Goal: Task Accomplishment & Management: Manage account settings

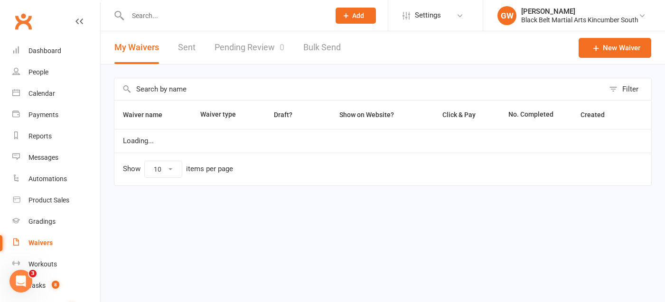
click at [224, 43] on link "Pending Review 0" at bounding box center [250, 47] width 70 height 33
select select "50"
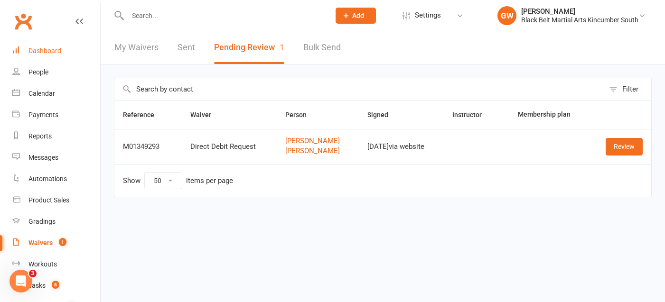
click at [57, 47] on div "Dashboard" at bounding box center [44, 51] width 33 height 8
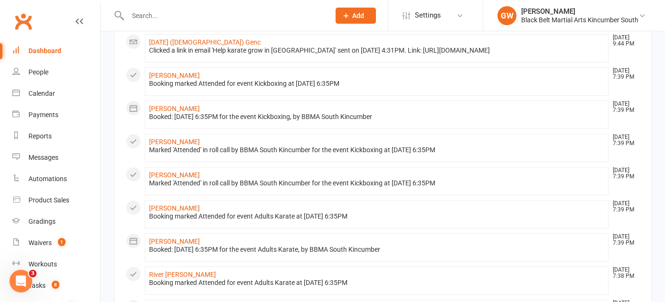
scroll to position [153, 0]
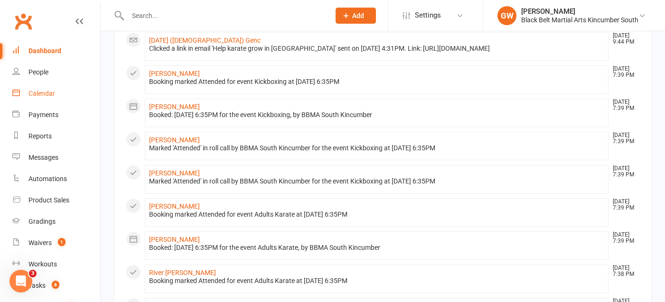
click at [51, 88] on link "Calendar" at bounding box center [56, 93] width 88 height 21
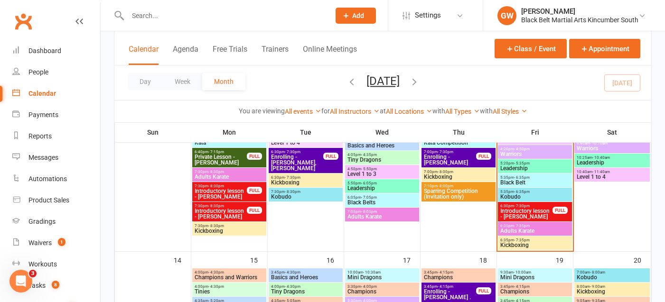
scroll to position [361, 0]
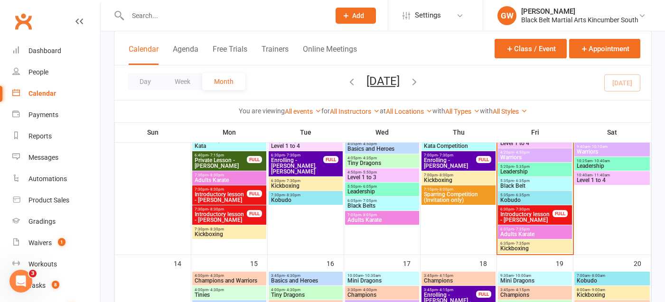
click at [523, 229] on span "- 7:35pm" at bounding box center [522, 229] width 16 height 4
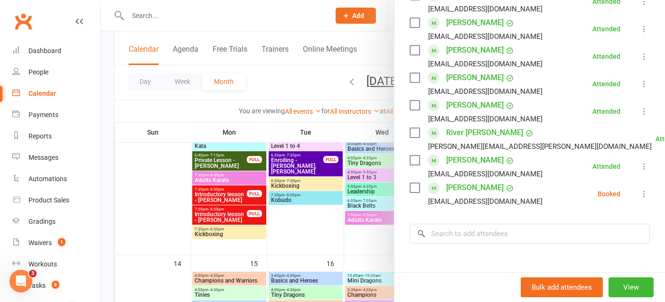
scroll to position [192, 0]
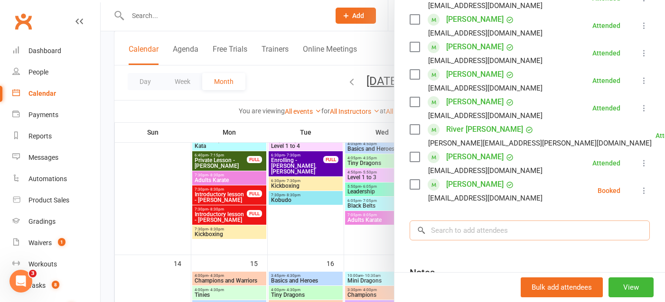
click at [471, 233] on input "search" at bounding box center [530, 231] width 240 height 20
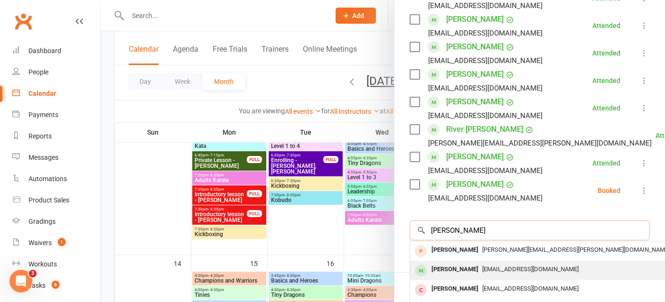
type input "[PERSON_NAME]"
click at [461, 266] on div "[PERSON_NAME]" at bounding box center [455, 270] width 55 height 14
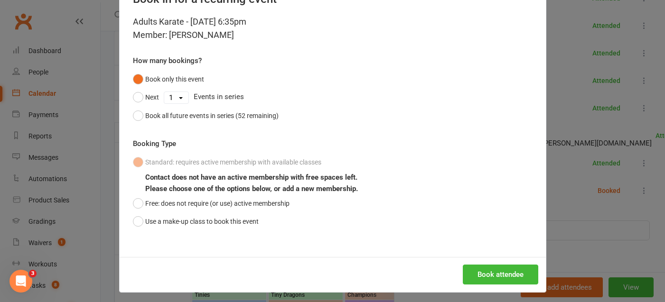
scroll to position [40, 0]
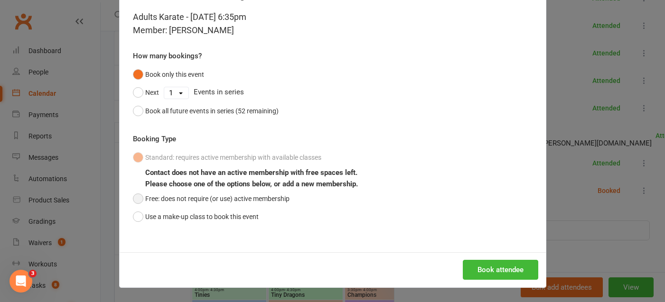
click at [142, 198] on button "Free: does not require (or use) active membership" at bounding box center [211, 199] width 157 height 18
click at [509, 269] on button "Book attendee" at bounding box center [500, 270] width 75 height 20
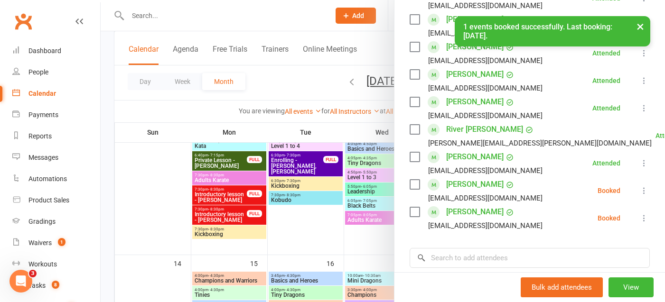
click at [642, 217] on icon at bounding box center [643, 218] width 9 height 9
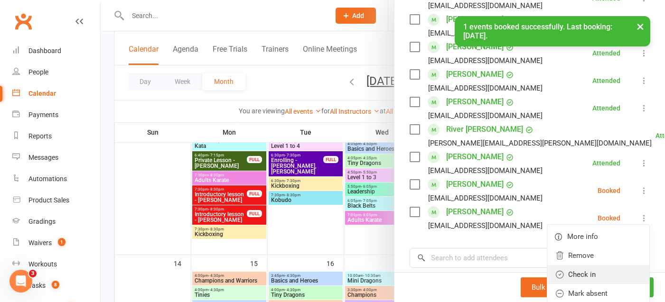
click at [594, 279] on link "Check in" at bounding box center [598, 274] width 102 height 19
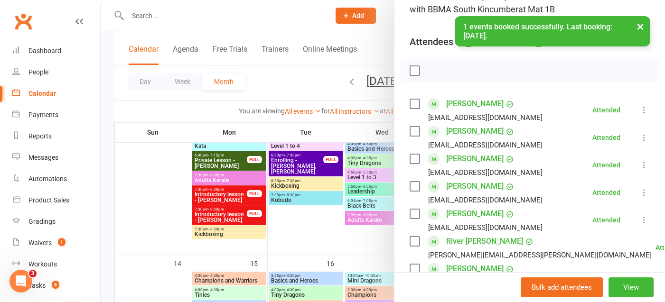
scroll to position [0, 0]
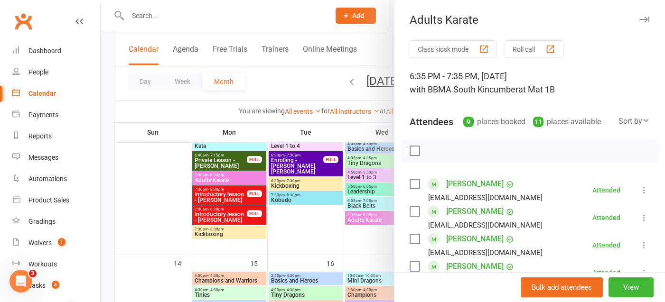
click at [640, 32] on div "Adults Karate Class kiosk mode Roll call 6:35 PM - 7:35 PM, [DATE] with BBMA So…" at bounding box center [529, 151] width 271 height 302
click at [642, 21] on icon "button" at bounding box center [644, 20] width 10 height 6
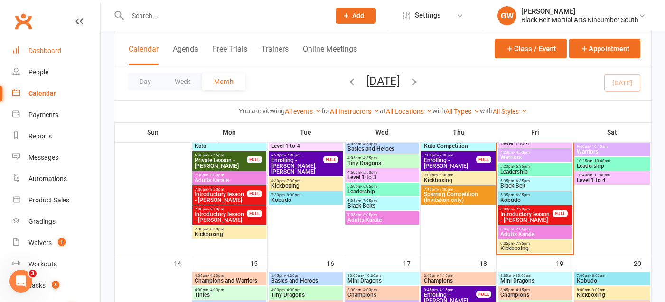
click at [38, 56] on link "Dashboard" at bounding box center [56, 50] width 88 height 21
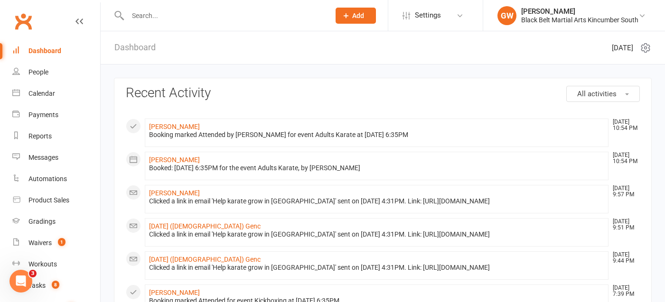
click at [141, 52] on link "Dashboard" at bounding box center [134, 47] width 41 height 33
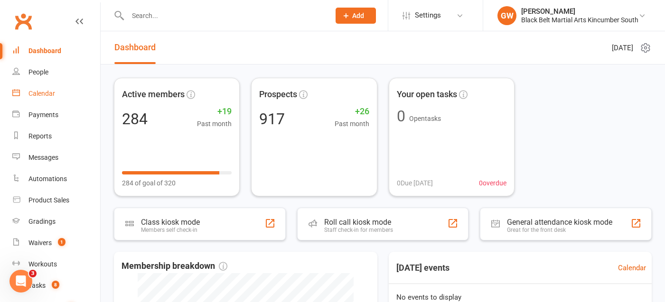
click at [47, 93] on div "Calendar" at bounding box center [41, 94] width 27 height 8
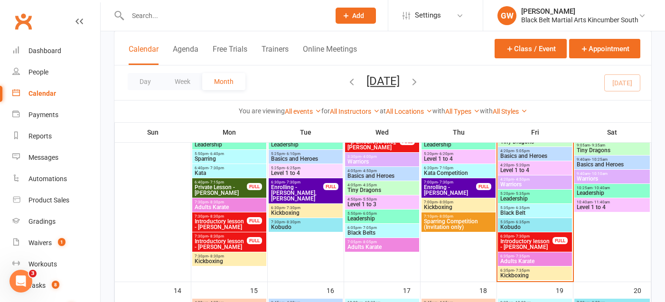
scroll to position [343, 0]
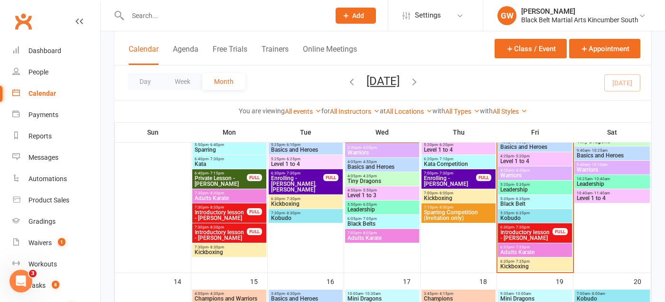
click at [525, 231] on span "Introductory lesson - [PERSON_NAME]" at bounding box center [526, 235] width 53 height 11
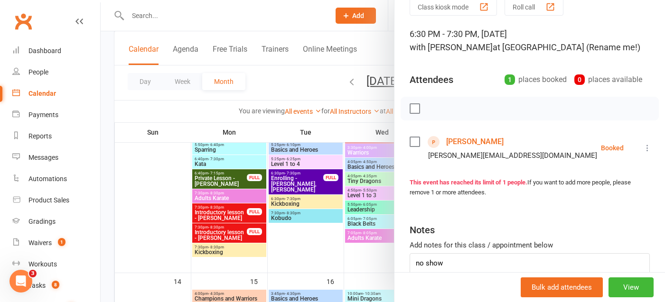
scroll to position [0, 0]
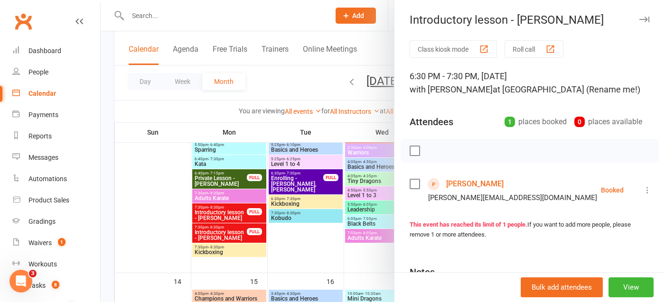
click at [645, 23] on button "button" at bounding box center [643, 19] width 11 height 11
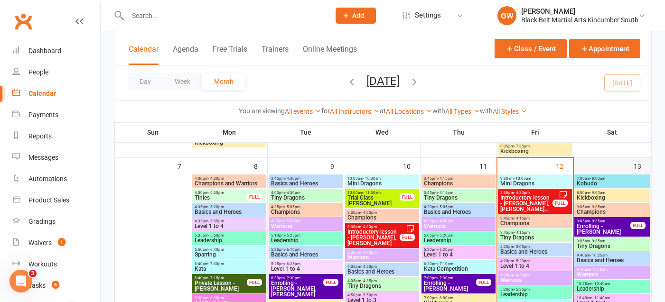
scroll to position [252, 0]
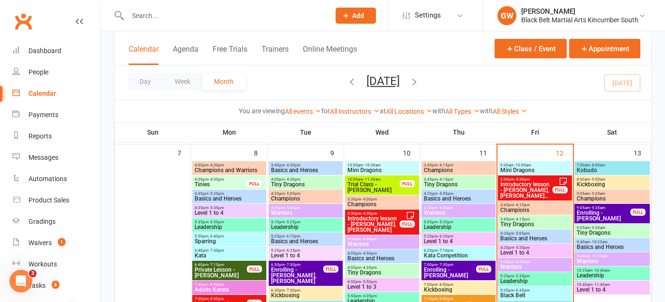
click at [591, 214] on span "Enrolling - [PERSON_NAME]" at bounding box center [603, 215] width 55 height 11
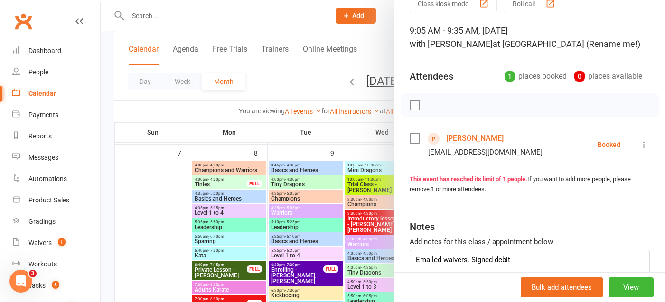
scroll to position [0, 0]
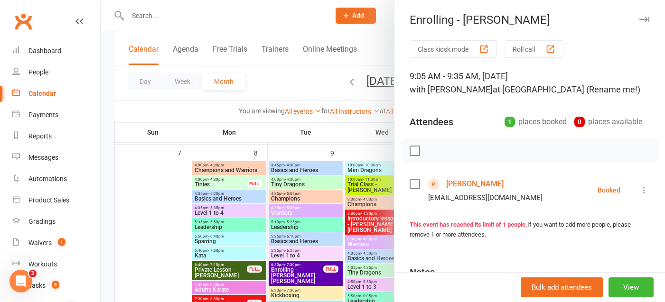
click at [647, 14] on button "button" at bounding box center [643, 19] width 11 height 11
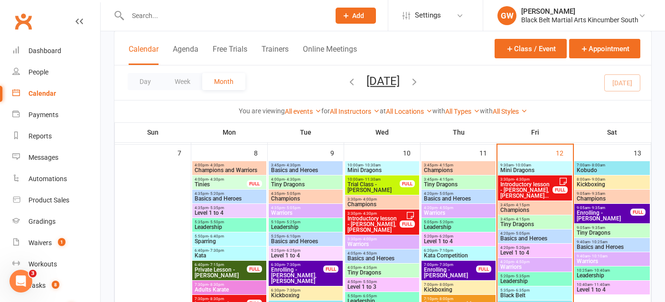
click at [596, 212] on span "Enrolling - [PERSON_NAME]" at bounding box center [603, 215] width 55 height 11
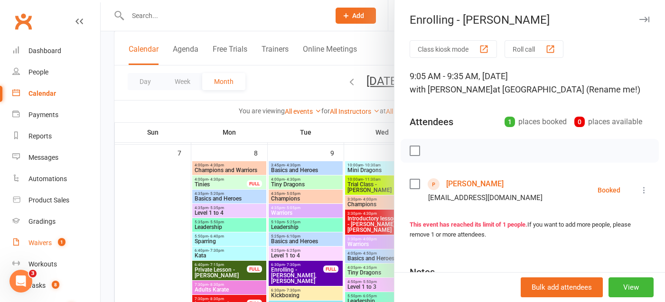
click at [45, 243] on div "Waivers" at bounding box center [39, 243] width 23 height 8
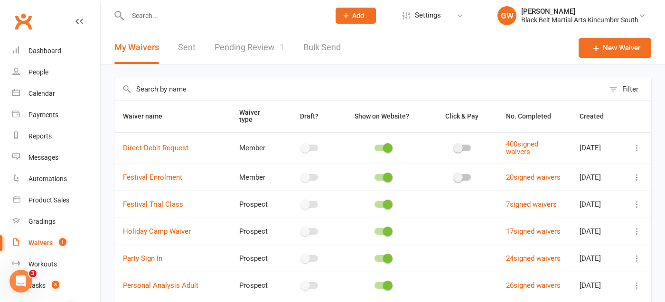
click at [256, 54] on link "Pending Review 1" at bounding box center [250, 47] width 70 height 33
select select "50"
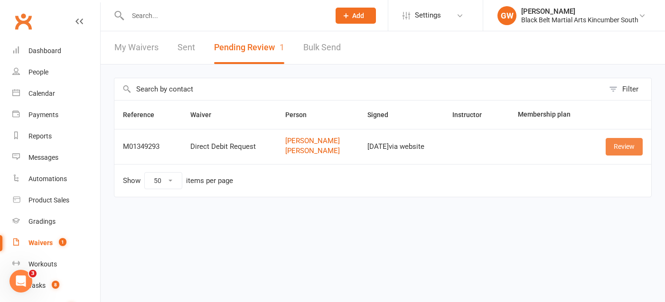
click at [616, 144] on link "Review" at bounding box center [624, 146] width 37 height 17
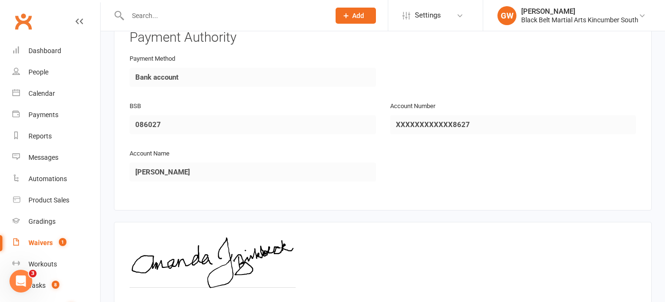
scroll to position [960, 0]
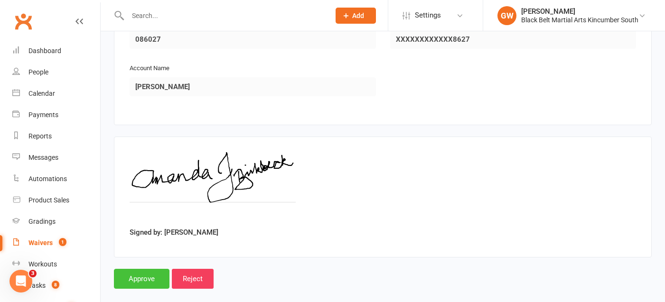
click at [149, 269] on input "Approve" at bounding box center [142, 279] width 56 height 20
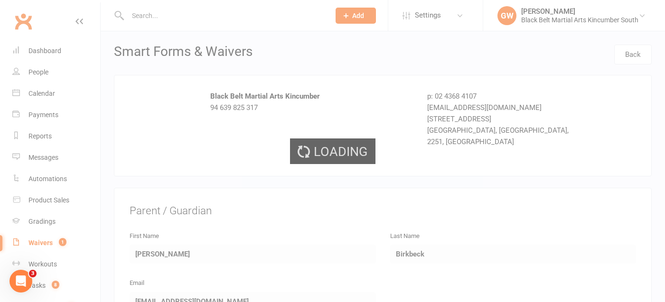
select select "50"
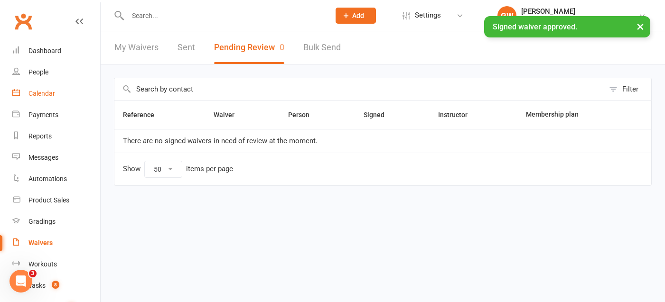
click at [51, 95] on div "Calendar" at bounding box center [41, 94] width 27 height 8
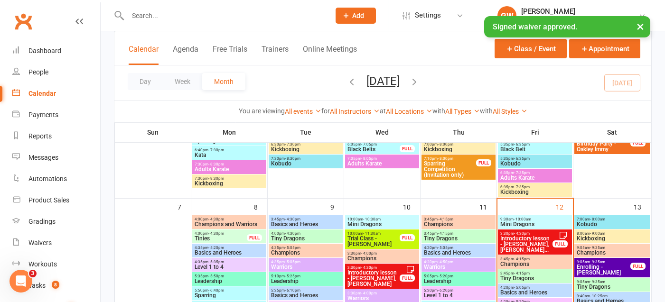
scroll to position [244, 0]
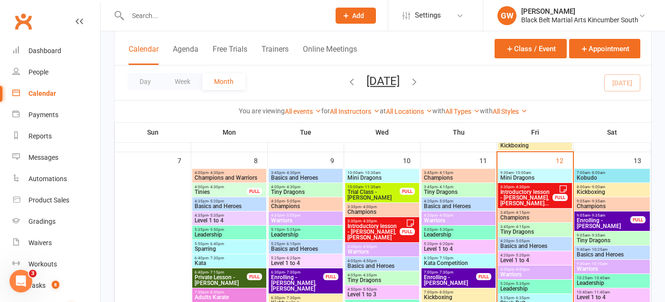
click at [589, 221] on span "Enrolling - [PERSON_NAME]" at bounding box center [603, 223] width 55 height 11
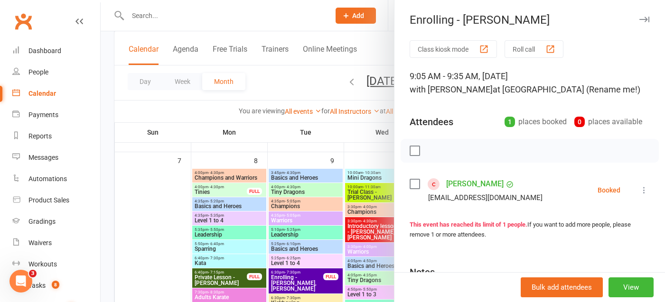
click at [480, 183] on link "[PERSON_NAME]" at bounding box center [474, 184] width 57 height 15
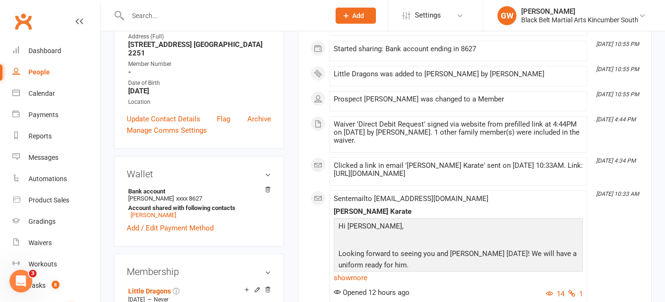
scroll to position [81, 0]
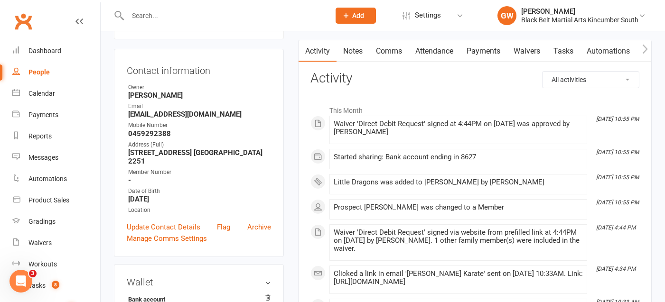
click at [524, 57] on link "Waivers" at bounding box center [527, 51] width 40 height 22
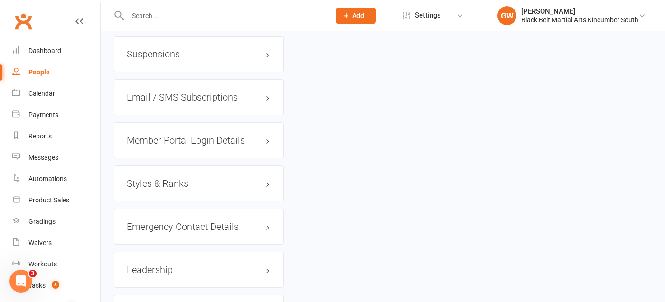
scroll to position [777, 0]
click at [174, 181] on h3 "Styles & Ranks" at bounding box center [199, 182] width 144 height 10
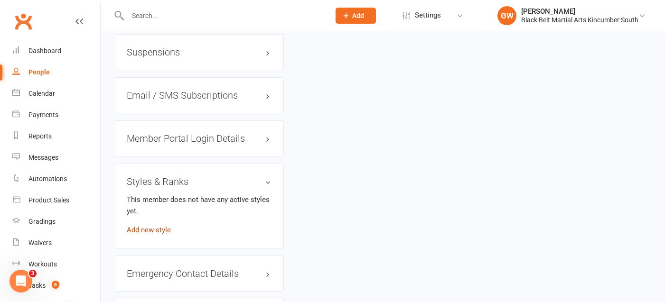
click at [155, 232] on link "Add new style" at bounding box center [149, 230] width 44 height 9
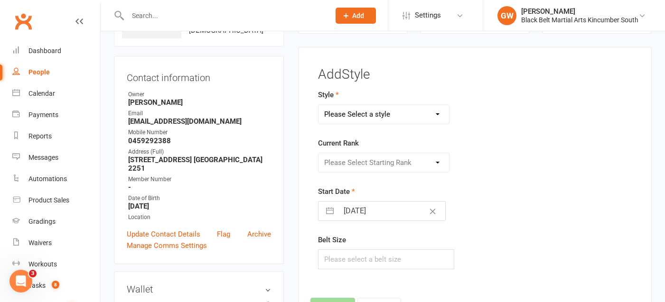
scroll to position [73, 0]
click at [355, 118] on select "Please Select a style Karate Basic Karate - Black Belts Karate Level 1 Karate L…" at bounding box center [383, 115] width 131 height 19
select select "3237"
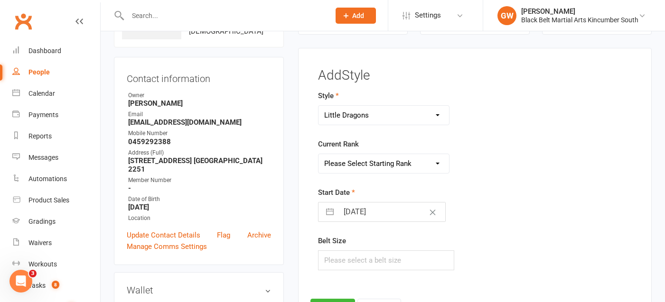
click at [361, 172] on select "Please Select Starting Rank White Green White Blue White Purple White Gold Whit…" at bounding box center [383, 163] width 131 height 19
select select "36621"
click at [343, 255] on input "text" at bounding box center [386, 261] width 136 height 20
type input "1"
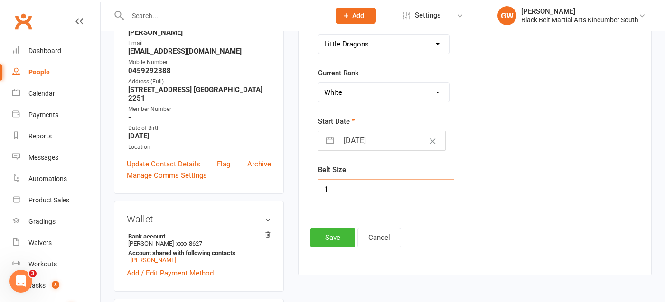
scroll to position [150, 0]
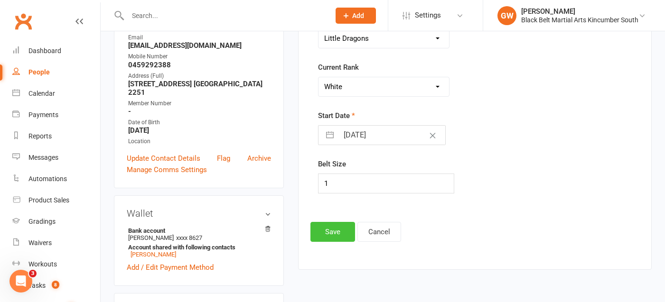
click at [322, 238] on button "Save" at bounding box center [332, 232] width 45 height 20
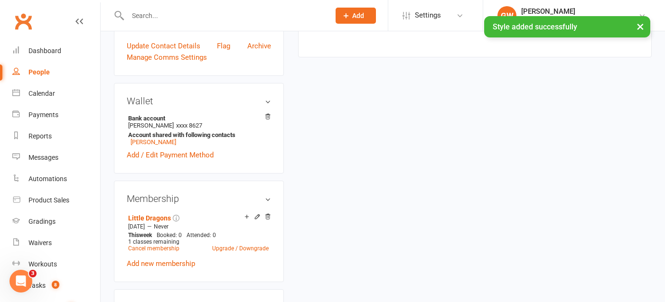
scroll to position [265, 0]
click at [52, 97] on link "Calendar" at bounding box center [56, 93] width 88 height 21
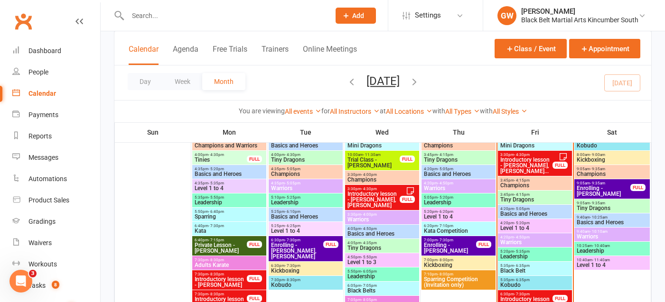
scroll to position [275, 0]
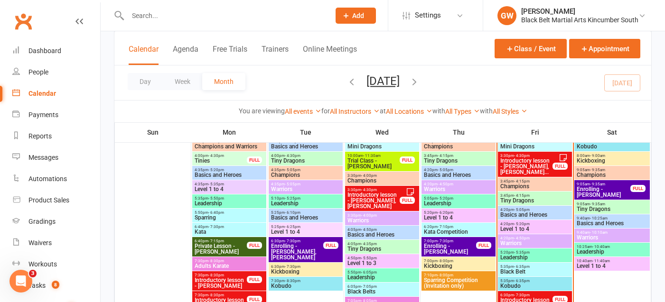
click at [593, 174] on span "Champions" at bounding box center [612, 175] width 72 height 6
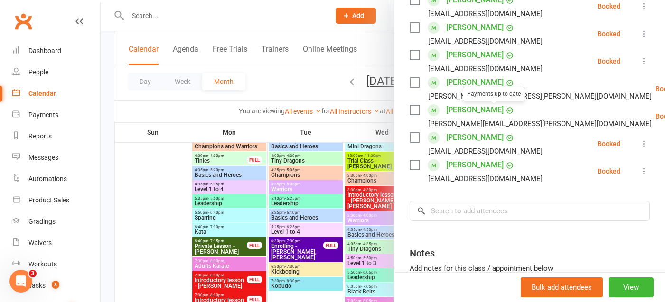
scroll to position [240, 0]
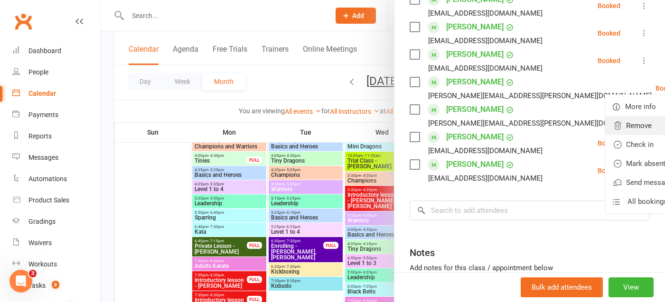
click at [605, 126] on link "Remove" at bounding box center [656, 125] width 102 height 19
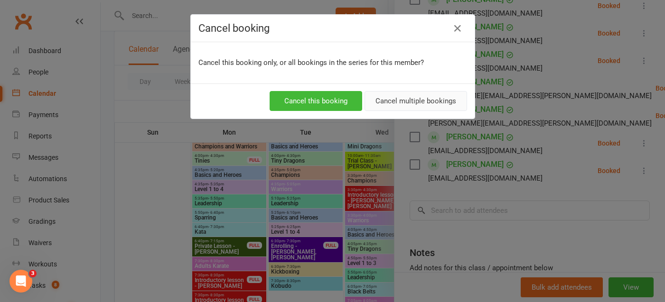
click at [427, 104] on button "Cancel multiple bookings" at bounding box center [415, 101] width 103 height 20
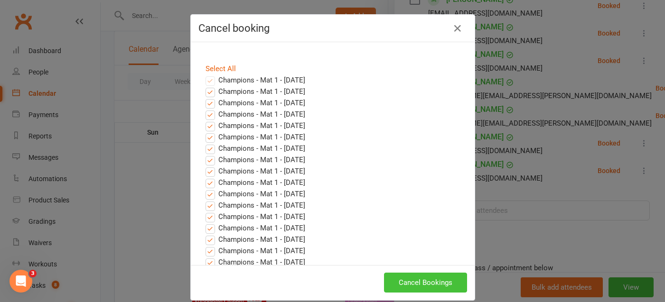
click at [427, 282] on button "Cancel Bookings" at bounding box center [425, 283] width 83 height 20
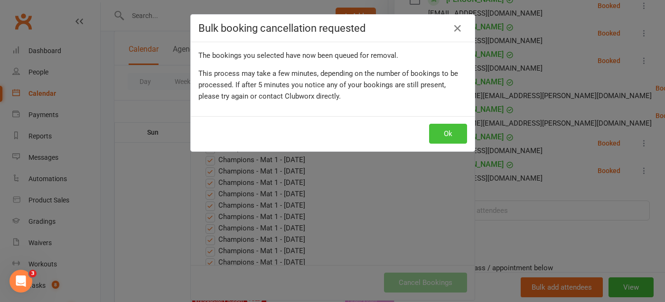
click at [459, 130] on button "Ok" at bounding box center [448, 134] width 38 height 20
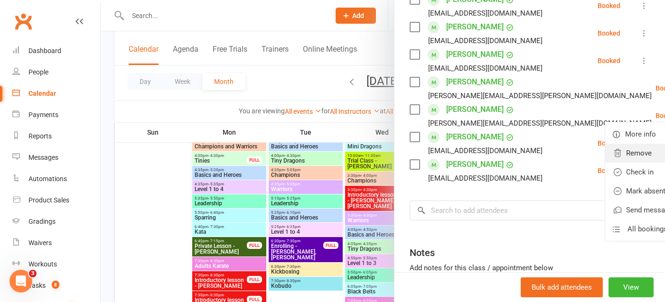
click at [605, 156] on link "Remove" at bounding box center [656, 153] width 102 height 19
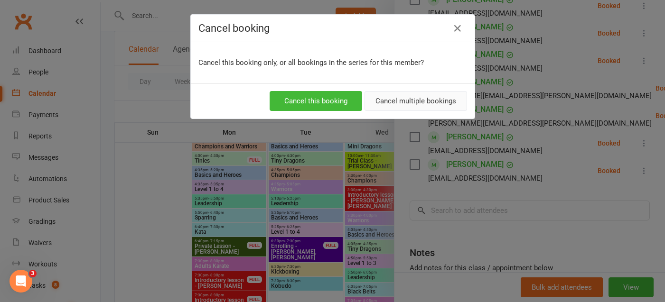
click at [393, 104] on button "Cancel multiple bookings" at bounding box center [415, 101] width 103 height 20
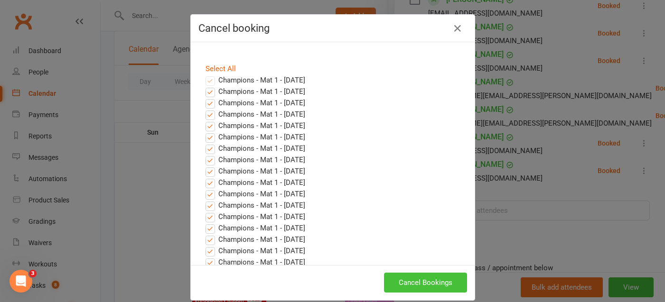
click at [407, 283] on button "Cancel Bookings" at bounding box center [425, 283] width 83 height 20
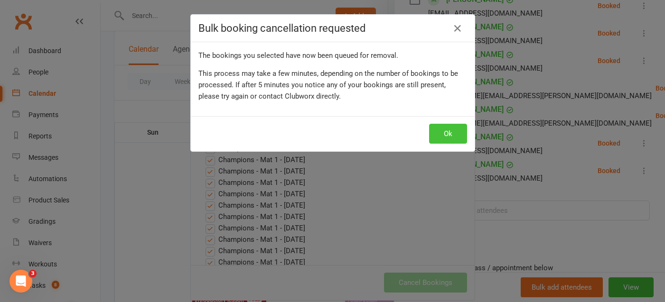
click at [448, 140] on button "Ok" at bounding box center [448, 134] width 38 height 20
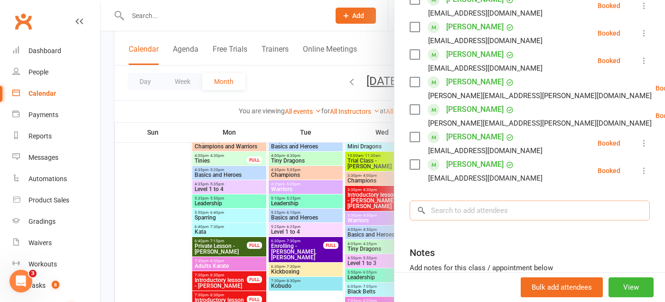
click at [485, 210] on input "search" at bounding box center [530, 211] width 240 height 20
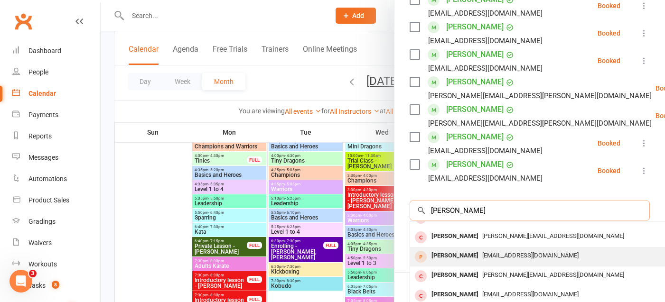
scroll to position [0, 0]
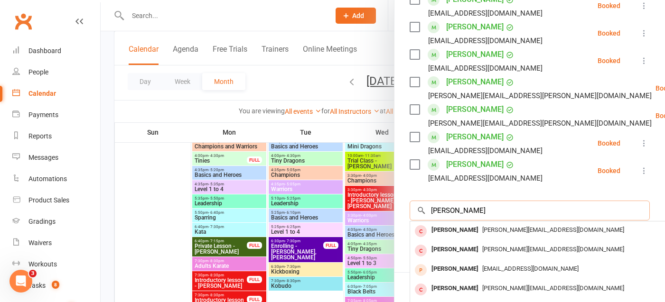
type input "[PERSON_NAME]"
click at [379, 98] on div at bounding box center [383, 151] width 564 height 302
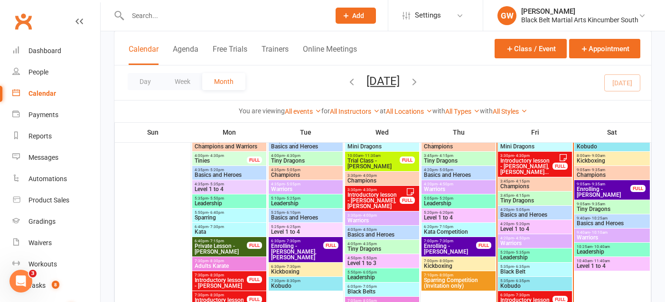
click at [607, 193] on span "Enrolling - [PERSON_NAME]" at bounding box center [603, 192] width 55 height 11
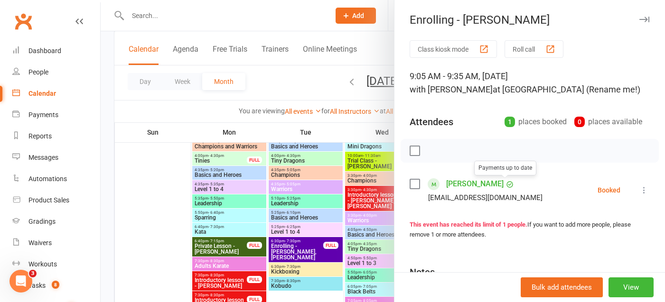
click at [646, 21] on icon "button" at bounding box center [644, 20] width 10 height 6
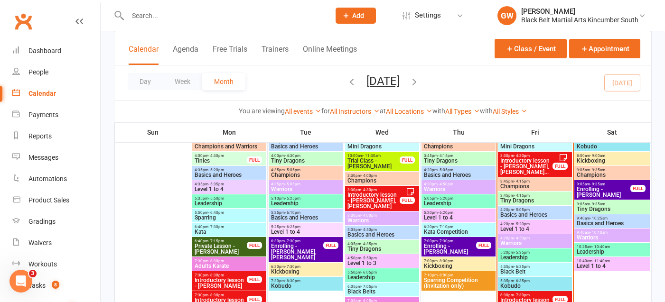
click at [590, 174] on span "Champions" at bounding box center [612, 175] width 72 height 6
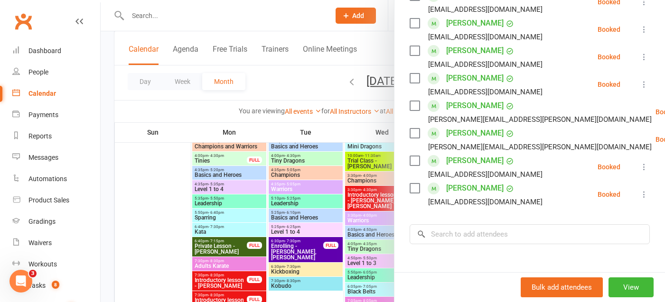
scroll to position [218, 0]
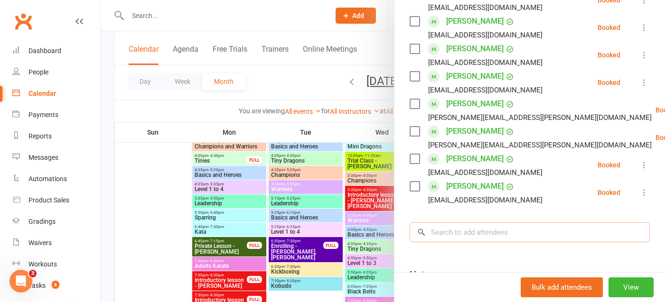
click at [455, 233] on input "search" at bounding box center [530, 233] width 240 height 20
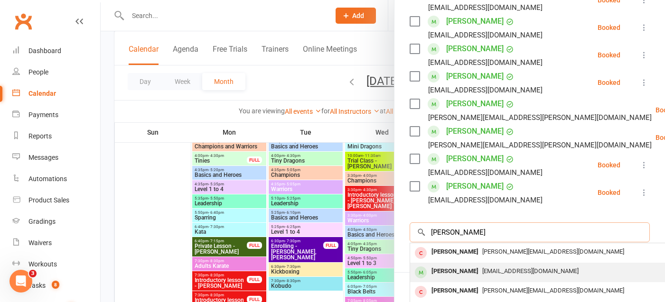
type input "[PERSON_NAME]"
click at [479, 263] on div "[PERSON_NAME] [EMAIL_ADDRESS][DOMAIN_NAME]" at bounding box center [552, 272] width 284 height 19
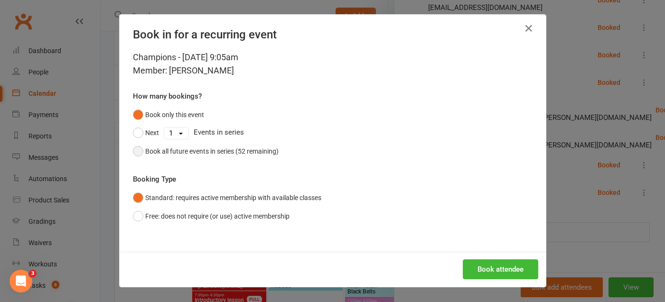
click at [136, 150] on button "Book all future events in series (52 remaining)" at bounding box center [206, 151] width 146 height 18
click at [476, 269] on button "Book attendee" at bounding box center [500, 270] width 75 height 20
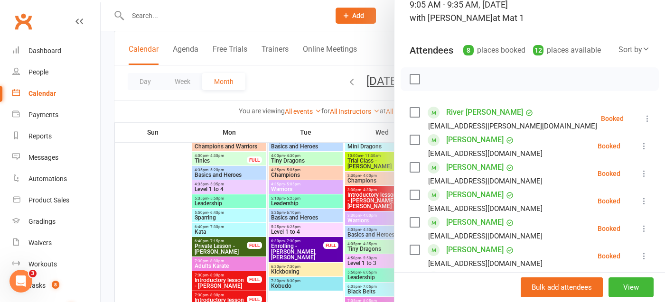
scroll to position [0, 0]
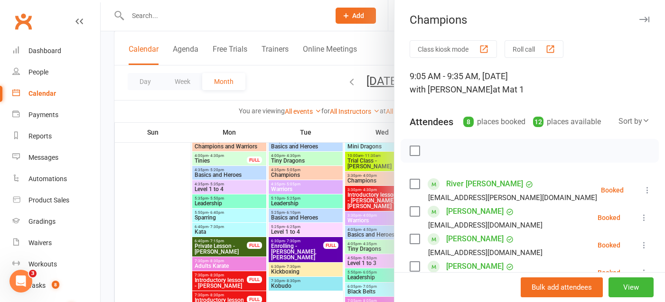
click at [639, 15] on button "button" at bounding box center [643, 19] width 11 height 11
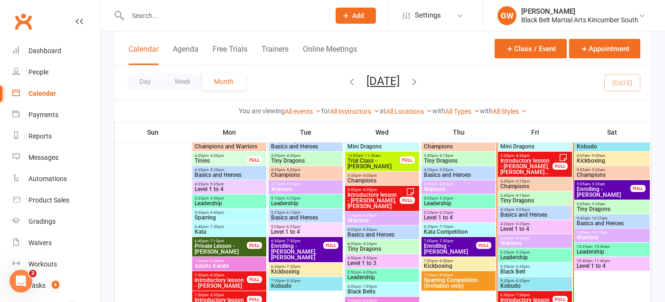
click at [612, 204] on span "9:05am - 9:35am" at bounding box center [612, 204] width 72 height 4
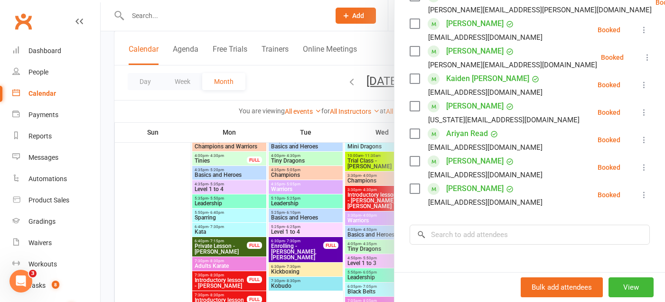
scroll to position [301, 0]
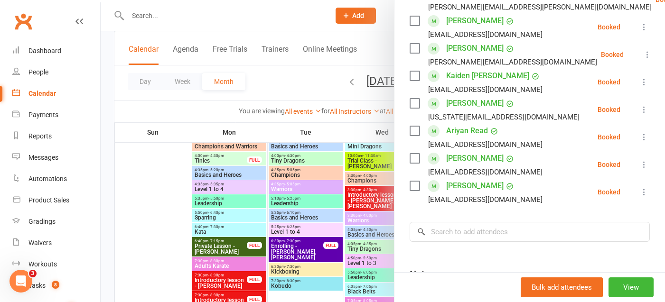
click at [642, 136] on icon at bounding box center [643, 136] width 9 height 9
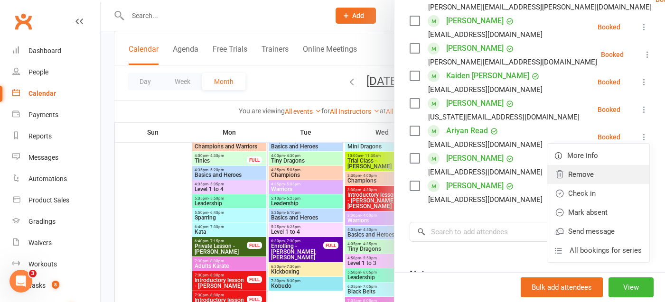
click at [596, 178] on link "Remove" at bounding box center [598, 174] width 102 height 19
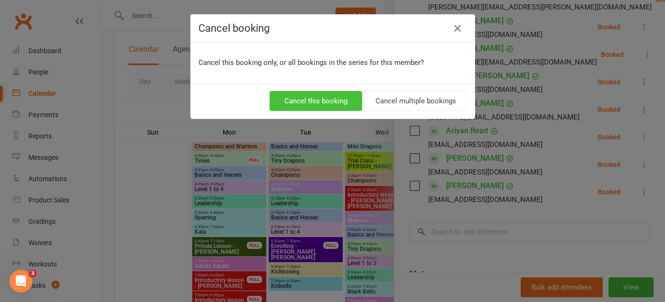
click at [351, 100] on button "Cancel this booking" at bounding box center [316, 101] width 93 height 20
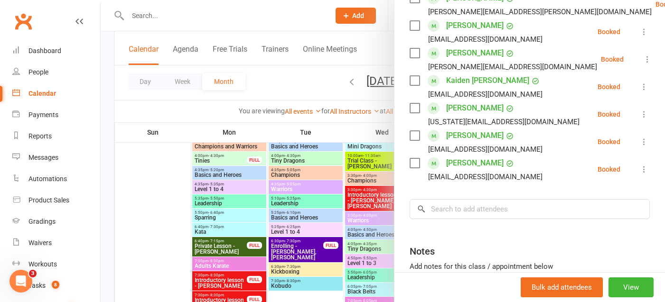
scroll to position [0, 0]
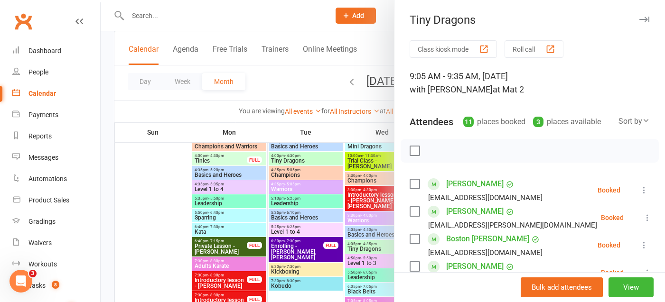
click at [645, 18] on icon "button" at bounding box center [644, 20] width 10 height 6
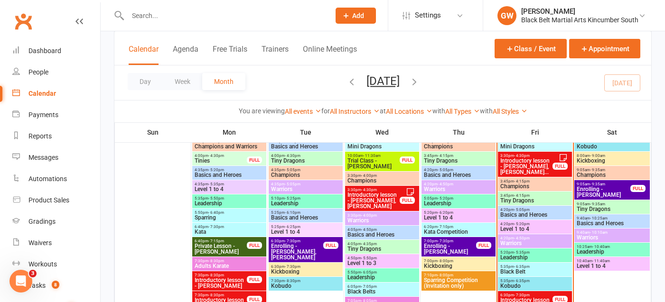
click at [524, 196] on span "- 4:15pm" at bounding box center [522, 196] width 16 height 4
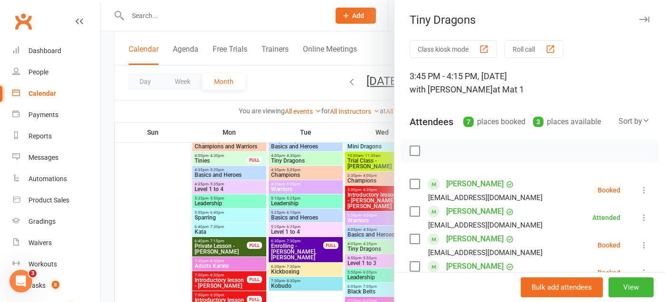
click at [644, 22] on button "button" at bounding box center [643, 19] width 11 height 11
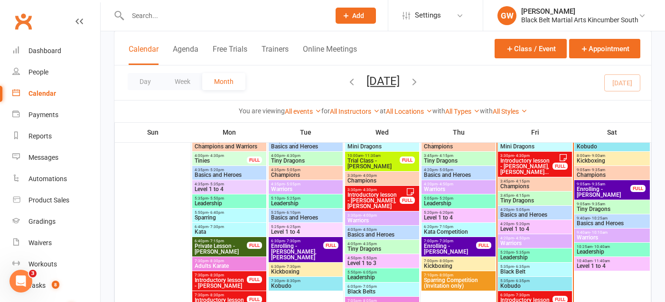
click at [542, 189] on div "3:45pm - 4:15pm Champions" at bounding box center [535, 185] width 74 height 14
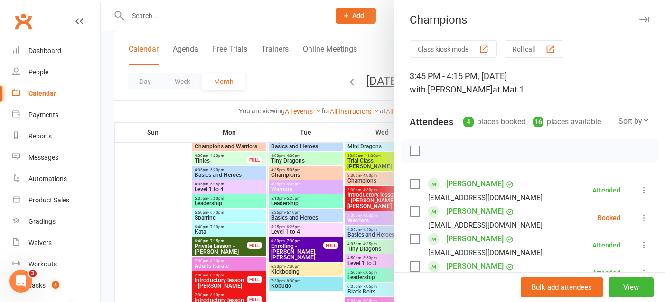
click at [645, 20] on icon "button" at bounding box center [644, 20] width 10 height 6
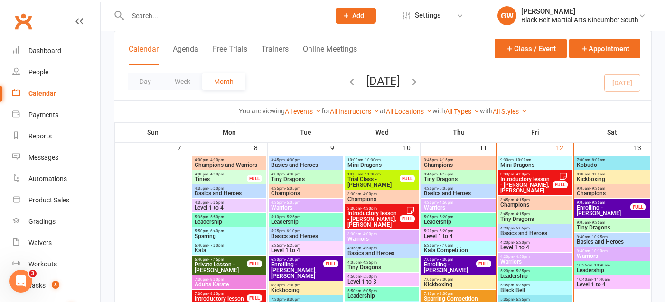
scroll to position [276, 0]
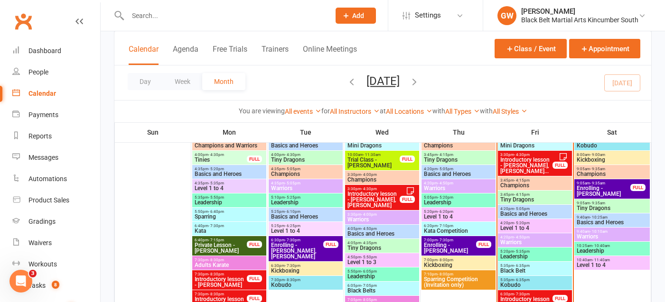
click at [586, 194] on span "Enrolling - [PERSON_NAME]" at bounding box center [603, 191] width 55 height 11
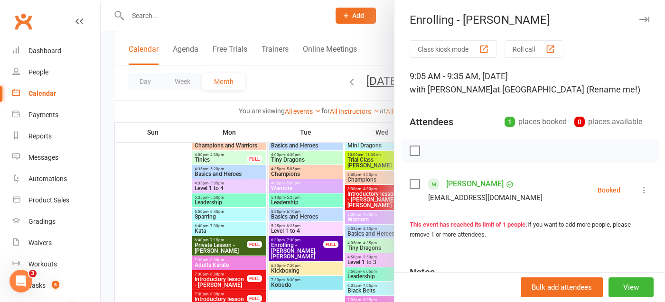
click at [475, 185] on link "[PERSON_NAME]" at bounding box center [474, 184] width 57 height 15
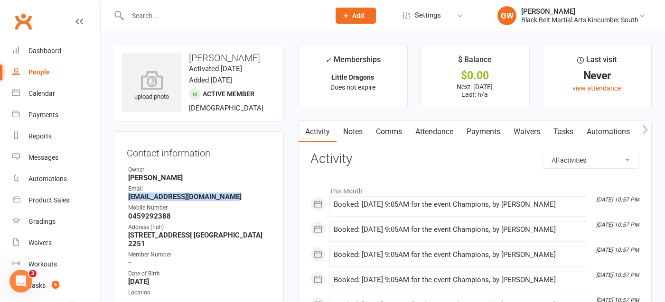
drag, startPoint x: 235, startPoint y: 208, endPoint x: 112, endPoint y: 209, distance: 122.9
copy strong "[EMAIL_ADDRESS][DOMAIN_NAME]"
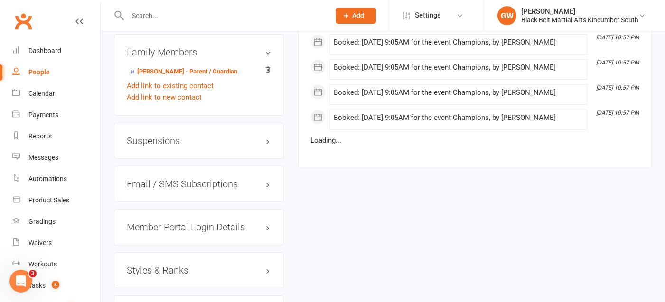
scroll to position [693, 0]
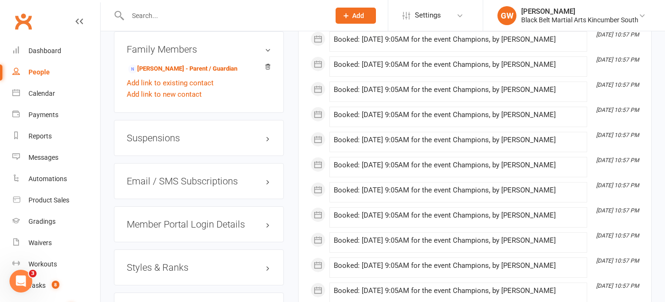
click at [175, 229] on h3 "Member Portal Login Details" at bounding box center [199, 224] width 144 height 10
click at [174, 286] on link "Send Member Details" at bounding box center [161, 285] width 68 height 9
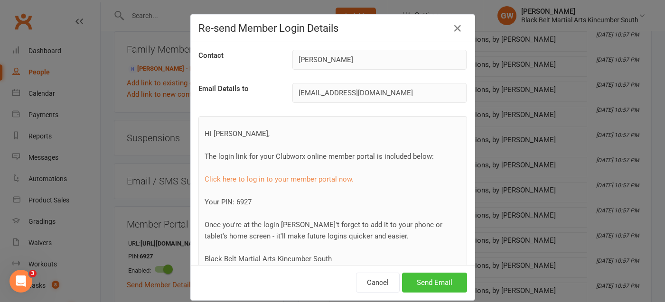
click at [427, 278] on button "Send Email" at bounding box center [434, 283] width 65 height 20
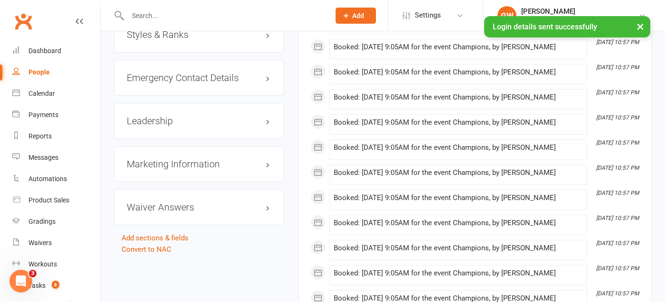
scroll to position [998, 0]
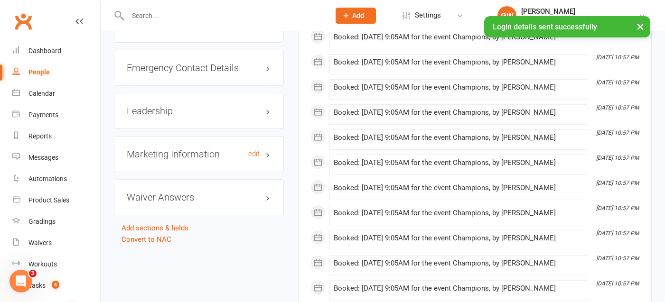
click at [192, 156] on h3 "Marketing Information edit" at bounding box center [199, 154] width 144 height 10
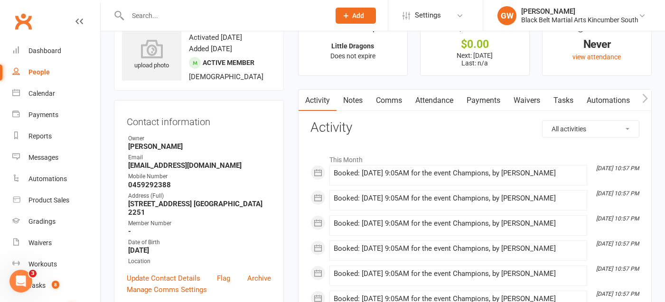
scroll to position [8, 0]
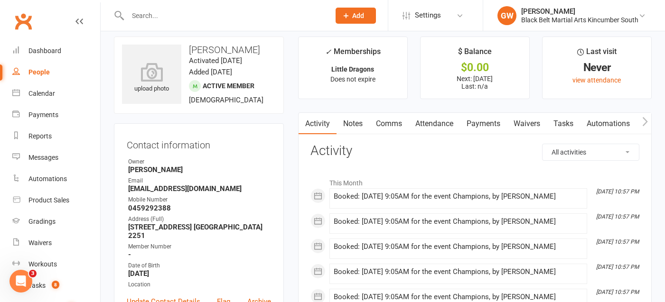
click at [480, 125] on link "Payments" at bounding box center [483, 124] width 47 height 22
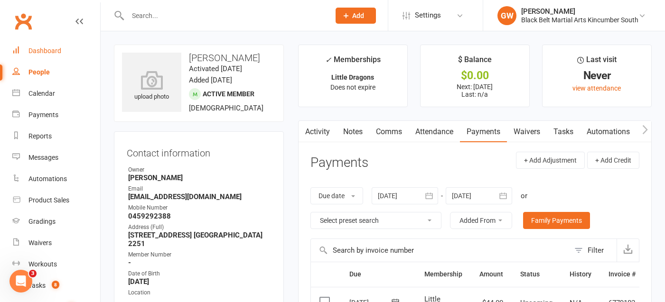
click at [51, 48] on div "Dashboard" at bounding box center [44, 51] width 33 height 8
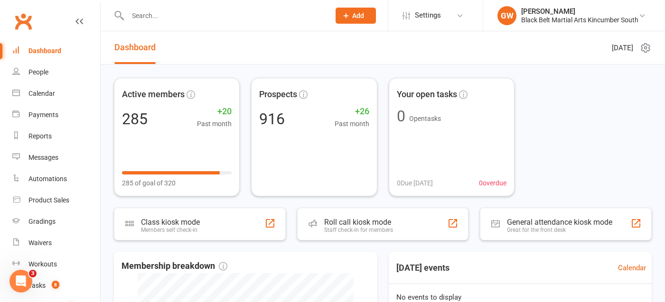
click at [189, 49] on header "Dashboard [DATE]" at bounding box center [383, 47] width 564 height 33
click at [45, 71] on div "People" at bounding box center [38, 72] width 20 height 8
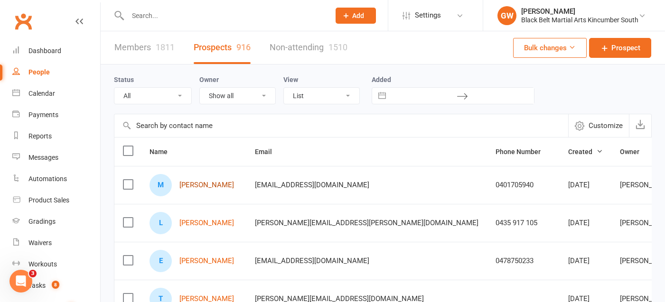
click at [208, 184] on link "[PERSON_NAME]" at bounding box center [206, 185] width 55 height 8
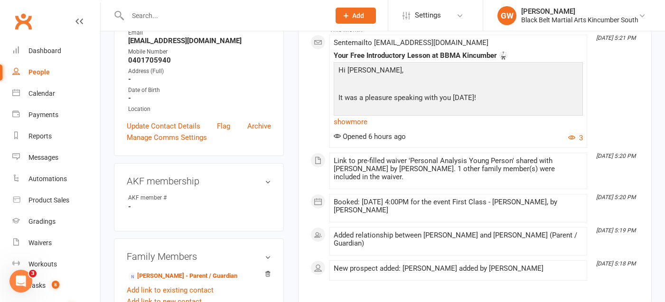
scroll to position [155, 0]
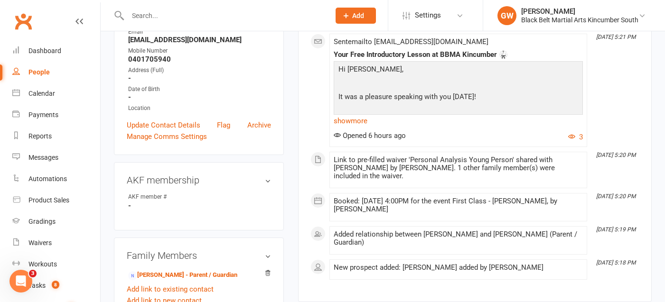
click at [348, 120] on link "show more" at bounding box center [458, 120] width 249 height 13
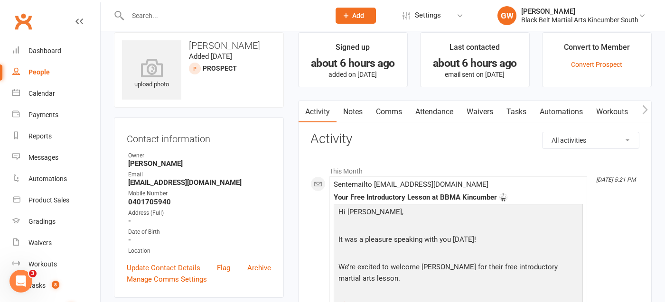
scroll to position [0, 0]
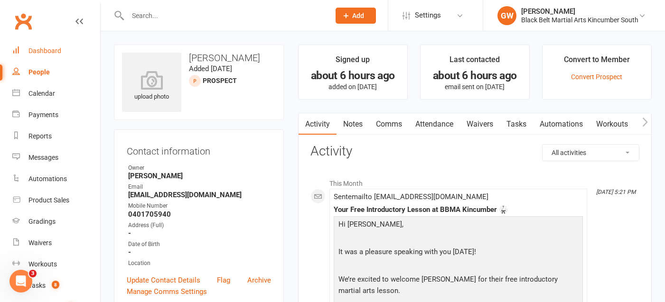
click at [51, 54] on div "Dashboard" at bounding box center [44, 51] width 33 height 8
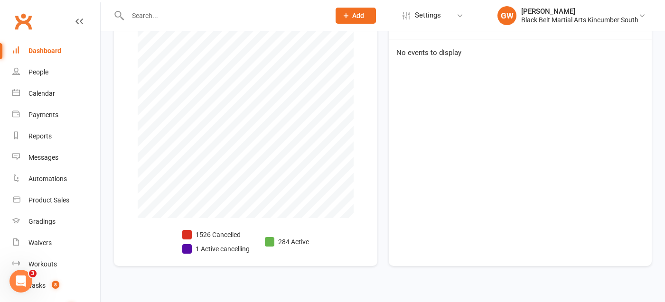
scroll to position [258, 0]
